Goal: Task Accomplishment & Management: Manage account settings

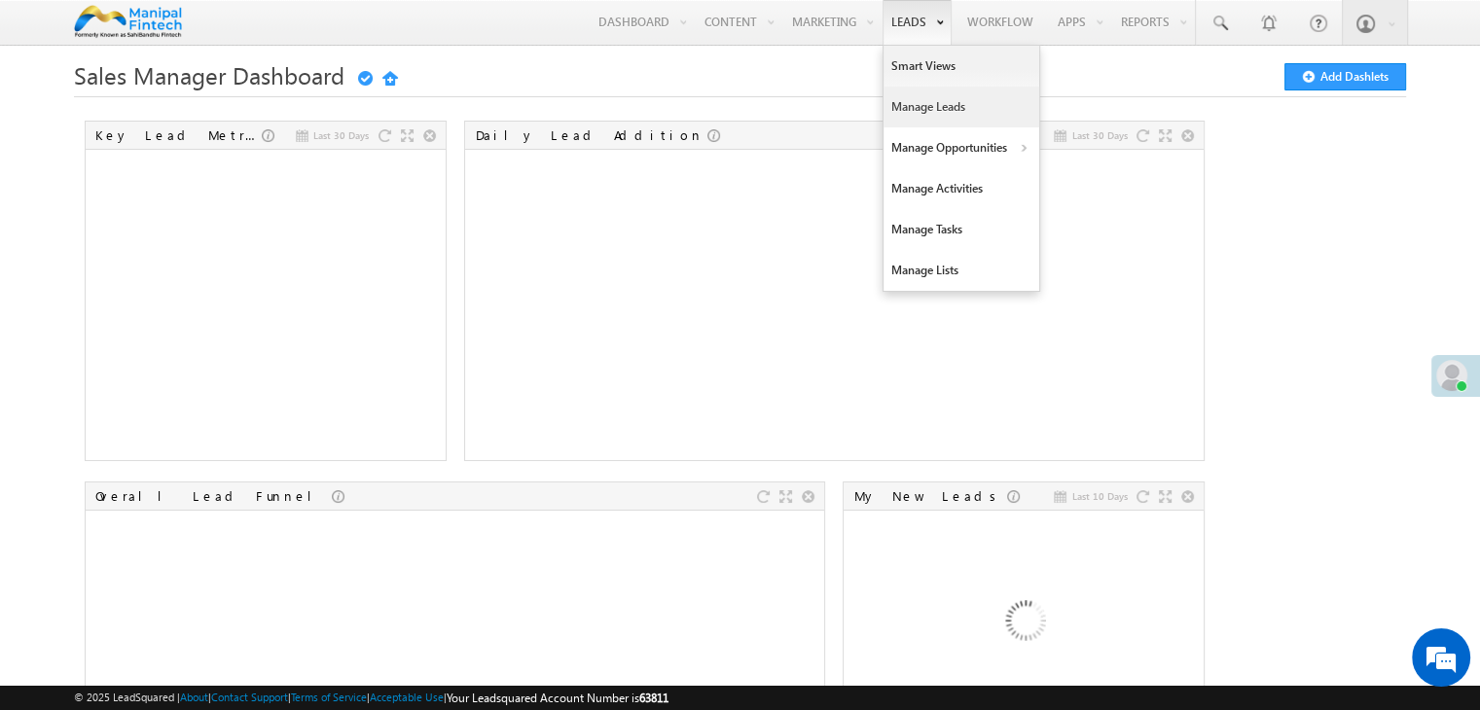
click at [910, 106] on link "Manage Leads" at bounding box center [962, 107] width 156 height 41
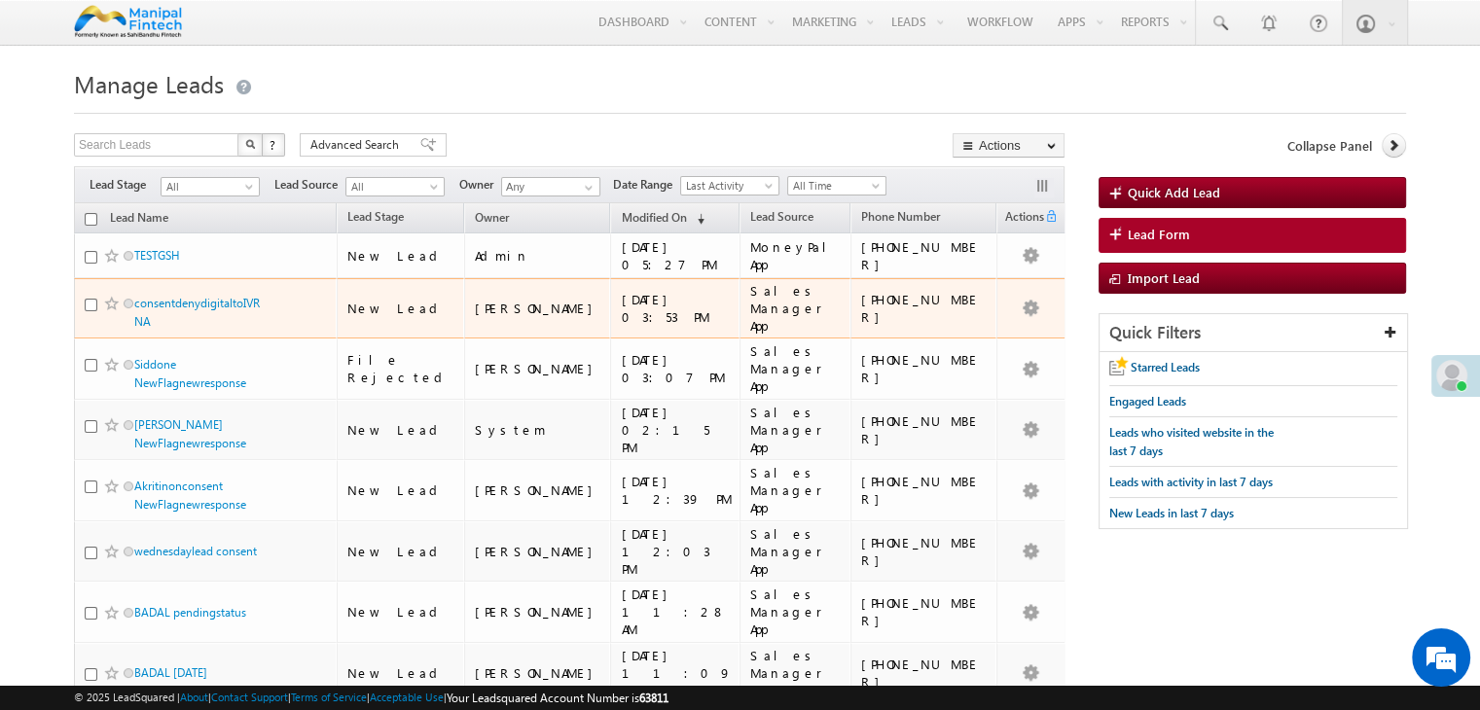
click at [782, 306] on div "Sales Manager App" at bounding box center [795, 308] width 91 height 53
